Goal: Task Accomplishment & Management: Manage account settings

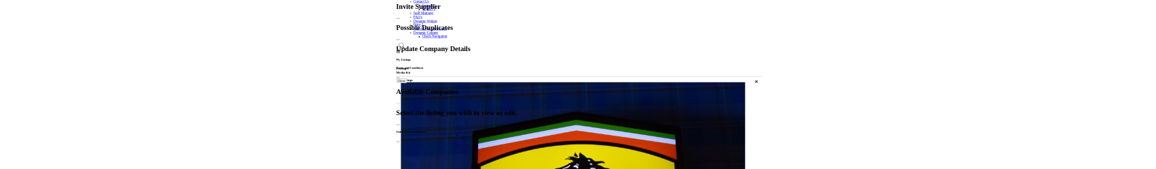
scroll to position [256, 0]
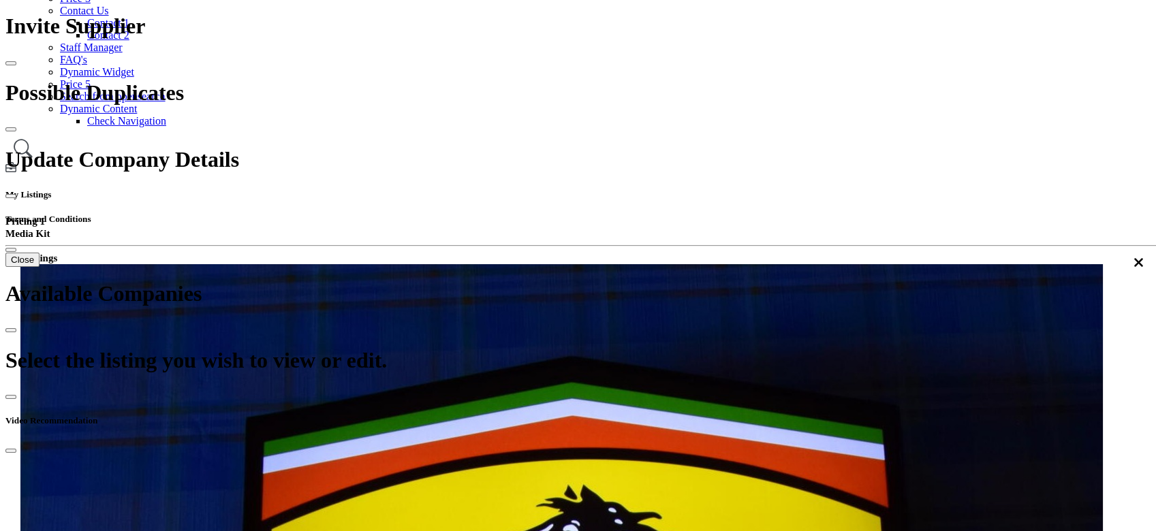
scroll to position [254, 0]
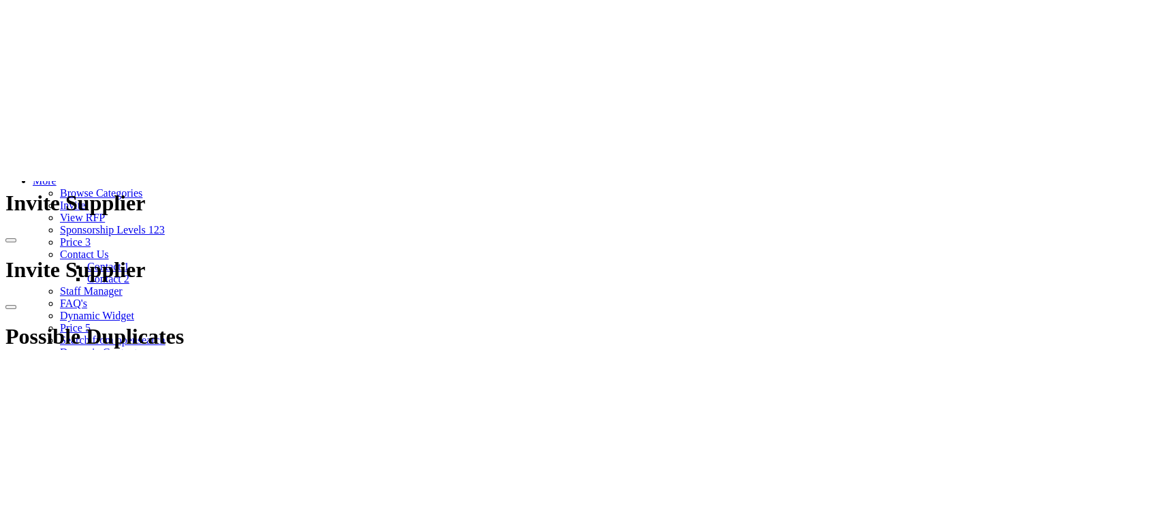
scroll to position [203, 0]
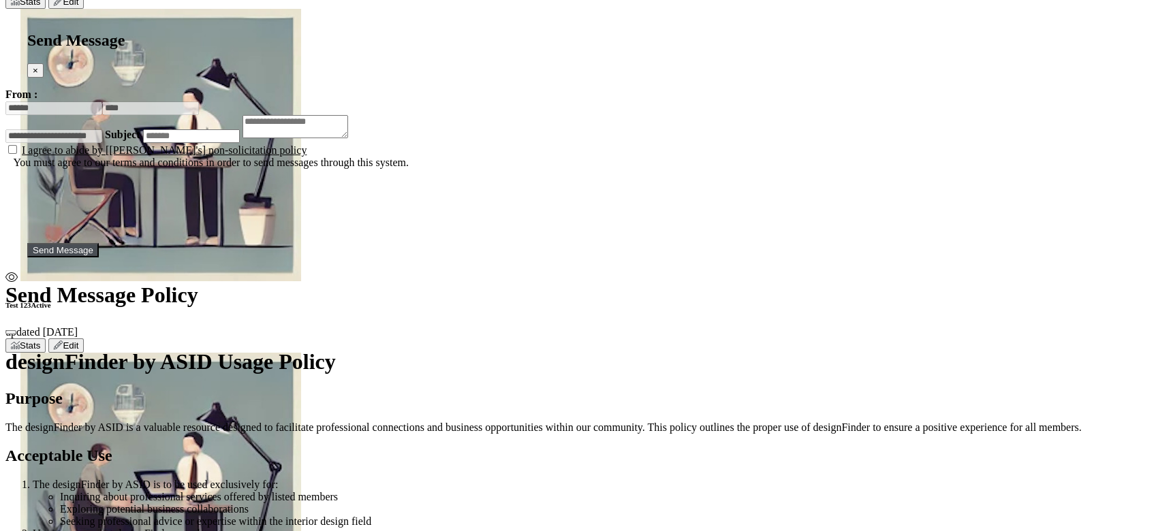
scroll to position [4903, 0]
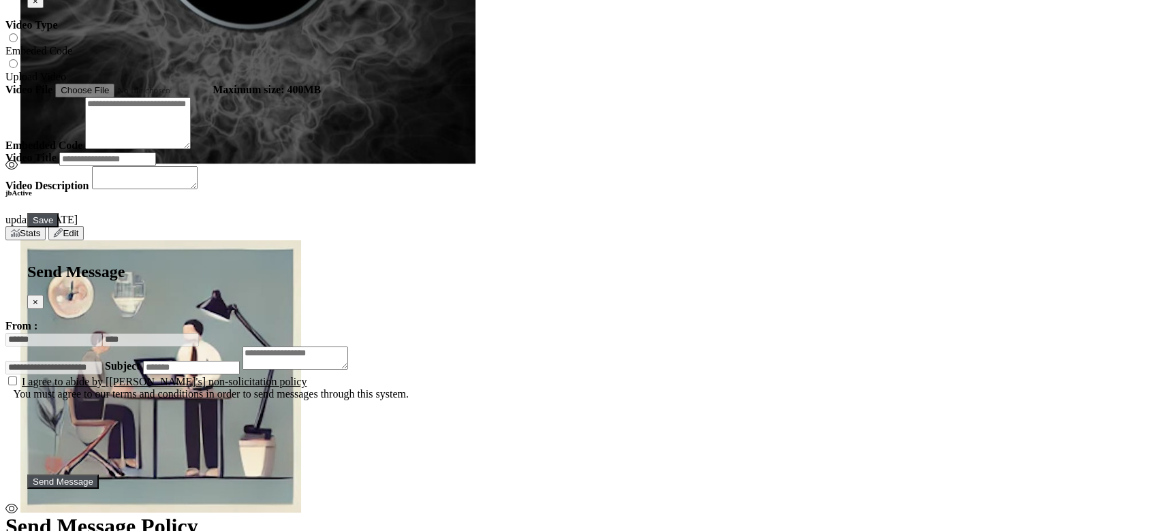
scroll to position [4669, 0]
